Goal: Communication & Community: Share content

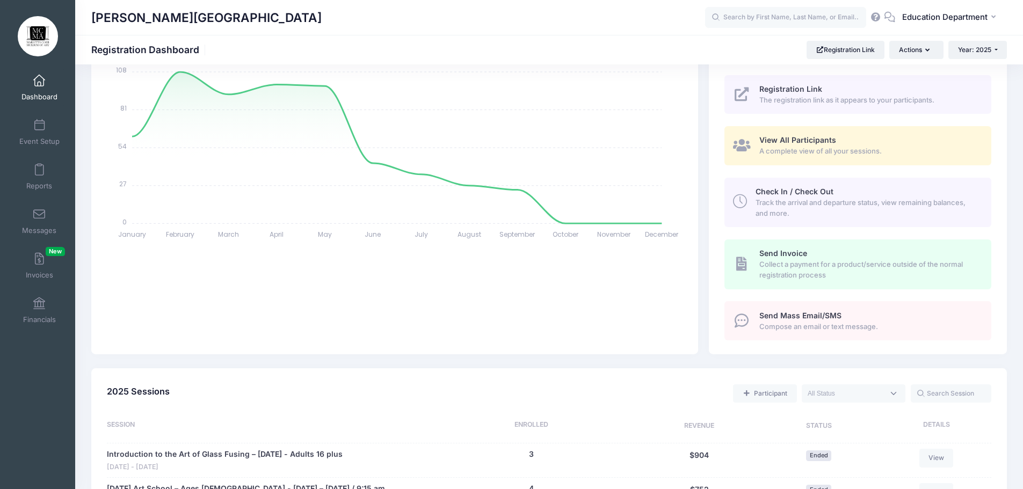
scroll to position [376, 0]
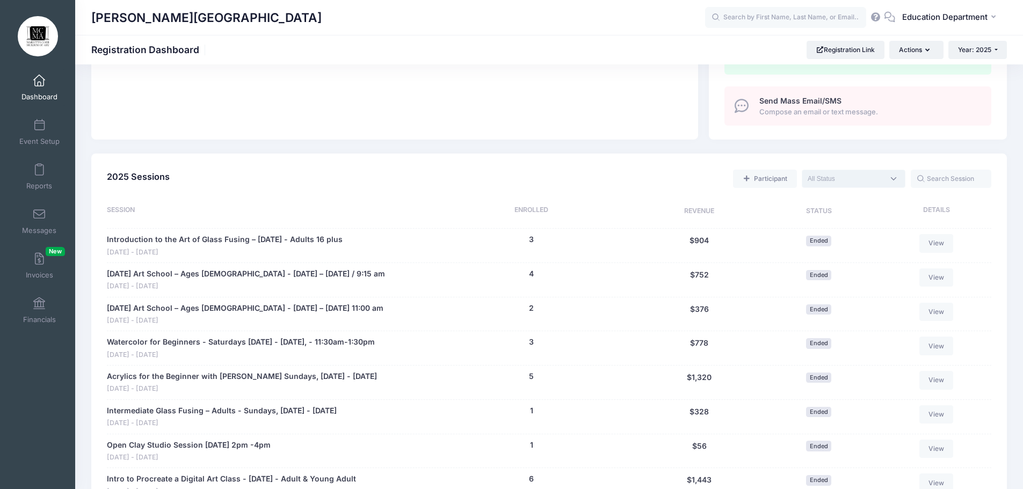
click at [840, 177] on textarea "Search" at bounding box center [846, 179] width 76 height 10
select select "future"
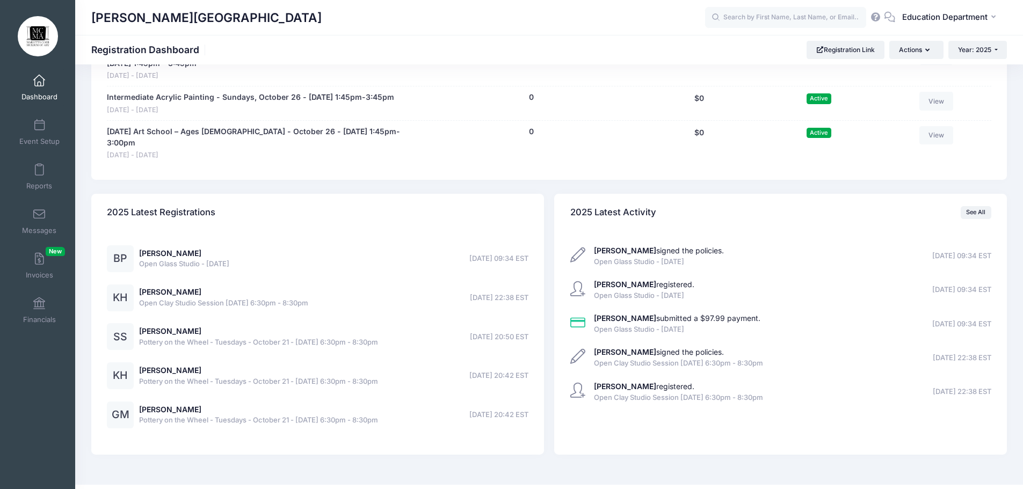
scroll to position [1369, 0]
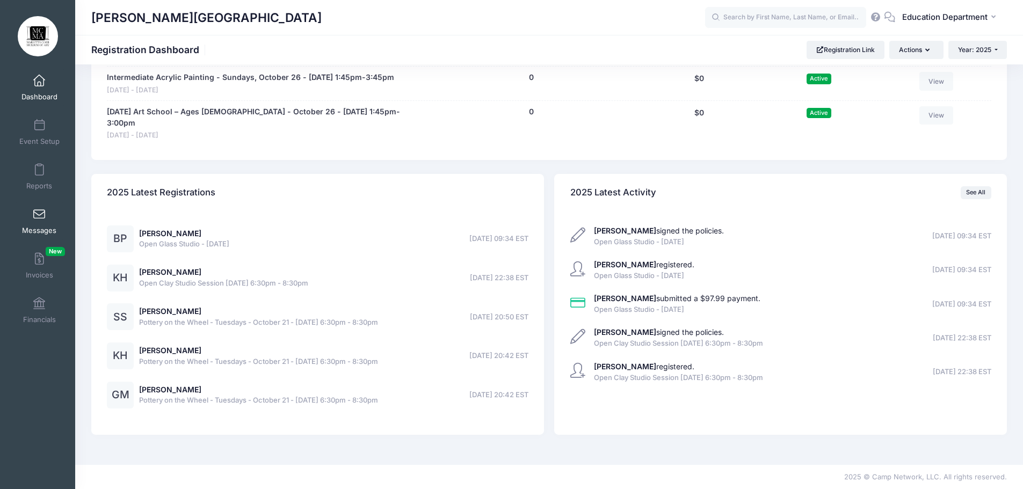
click at [52, 217] on link "Messages" at bounding box center [39, 221] width 51 height 38
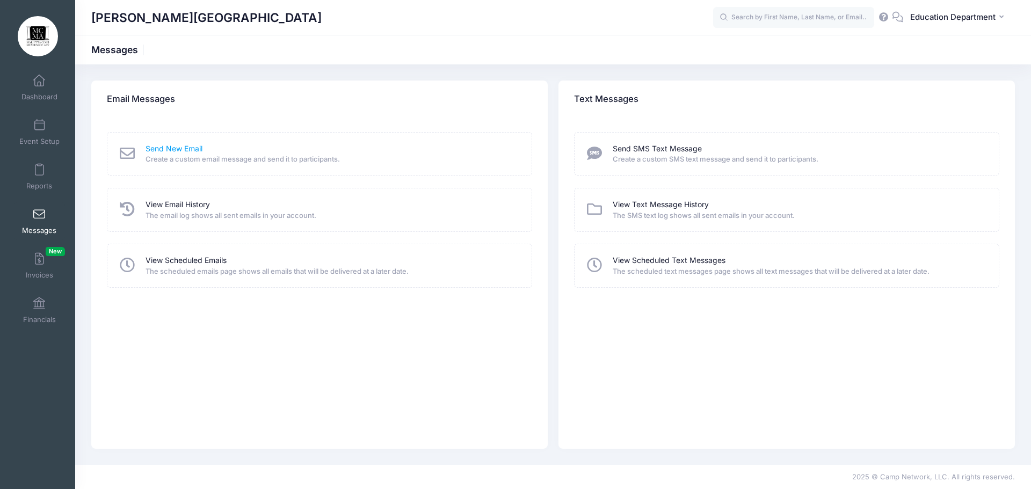
click at [150, 145] on link "Send New Email" at bounding box center [174, 148] width 57 height 11
